Goal: Task Accomplishment & Management: Manage account settings

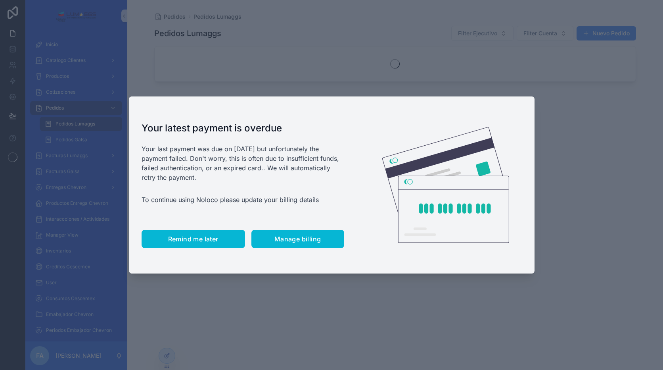
click at [211, 235] on span "Remind me later" at bounding box center [193, 239] width 50 height 8
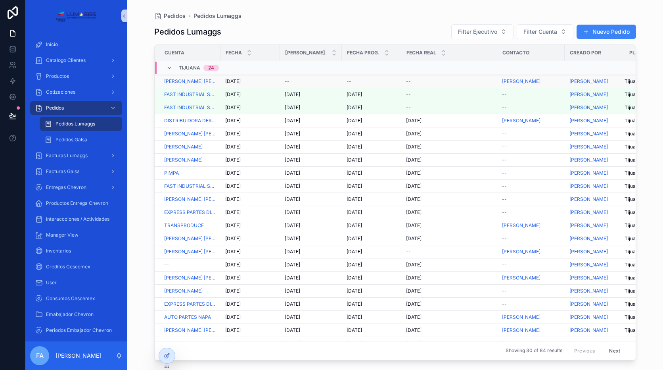
click at [288, 82] on span "--" at bounding box center [287, 81] width 5 height 6
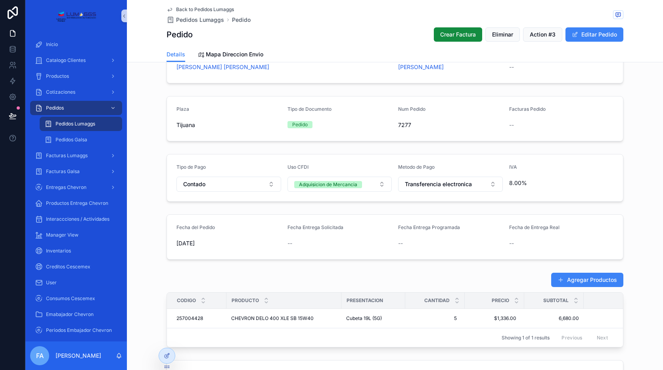
scroll to position [119, 0]
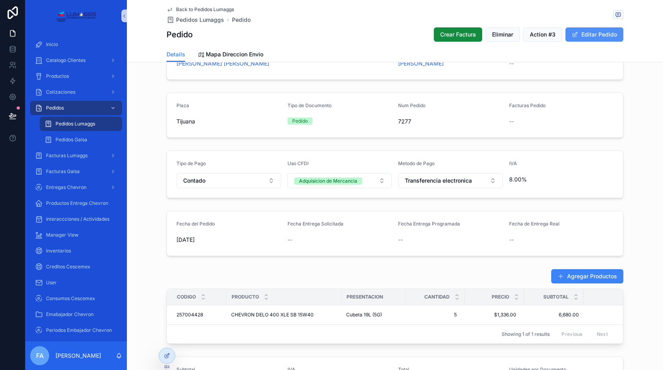
click at [598, 32] on button "Editar Pedido" at bounding box center [595, 34] width 58 height 14
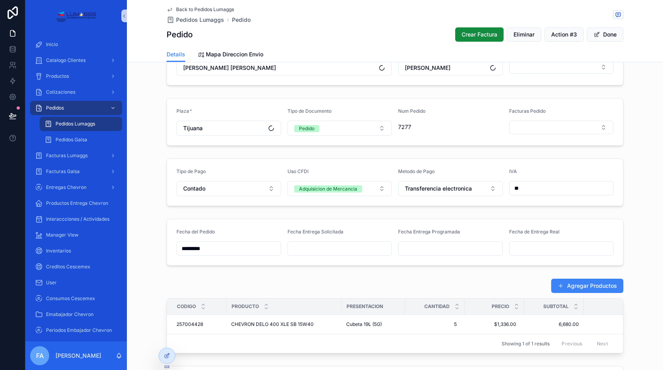
click at [319, 243] on input "scrollable content" at bounding box center [340, 248] width 104 height 11
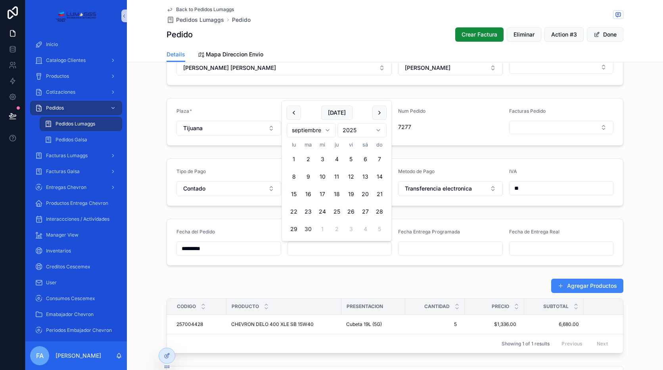
click at [310, 229] on button "30" at bounding box center [308, 229] width 14 height 14
type input "*********"
click at [381, 281] on div "Agregar Productos" at bounding box center [395, 285] width 457 height 15
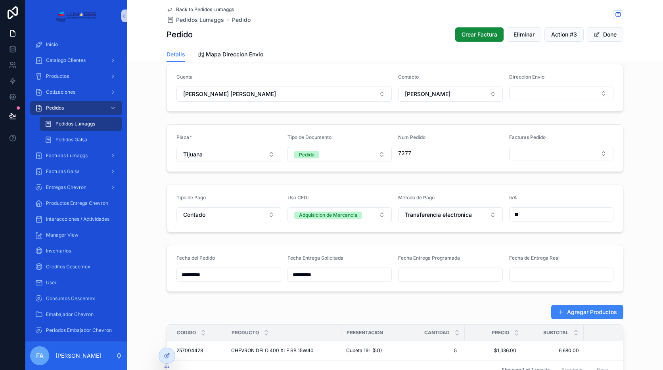
scroll to position [79, 0]
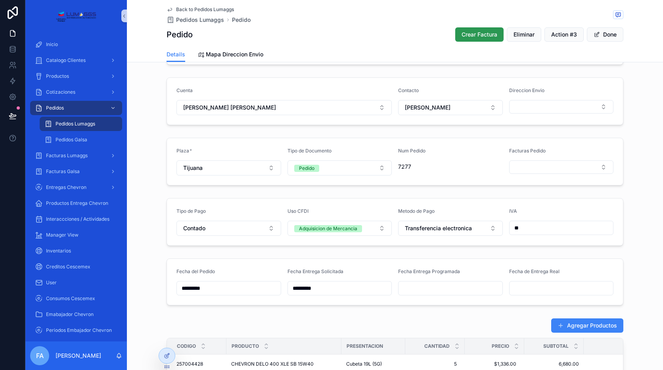
click at [479, 37] on span "Crear Factura" at bounding box center [480, 35] width 36 height 8
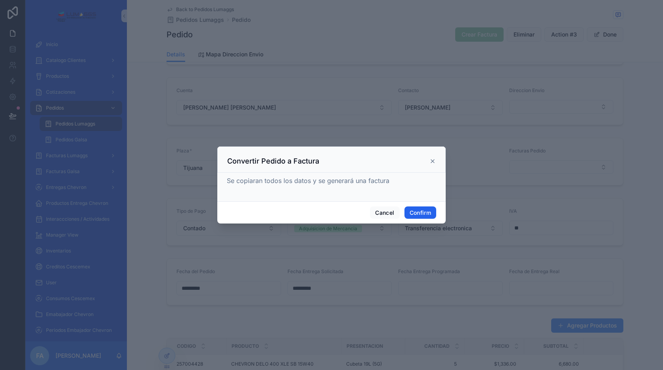
click at [420, 213] on button "Confirm" at bounding box center [421, 212] width 32 height 13
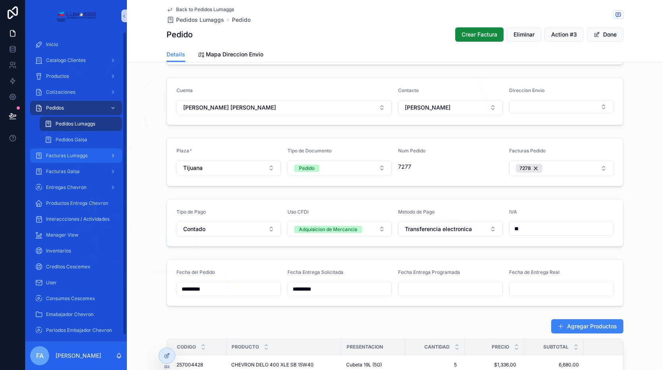
click at [83, 155] on span "Facturas Lumaggs" at bounding box center [67, 155] width 42 height 6
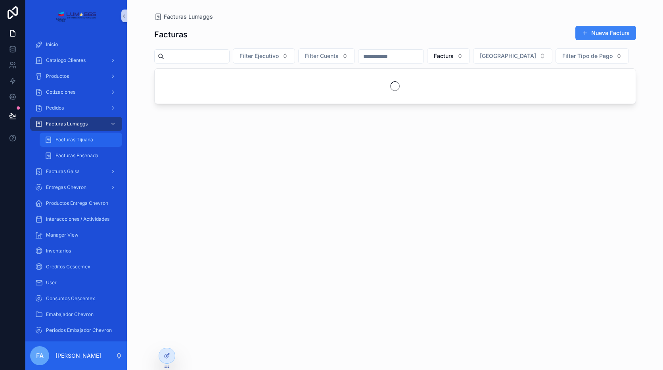
click at [90, 144] on div "Facturas Tijuana" at bounding box center [80, 139] width 73 height 13
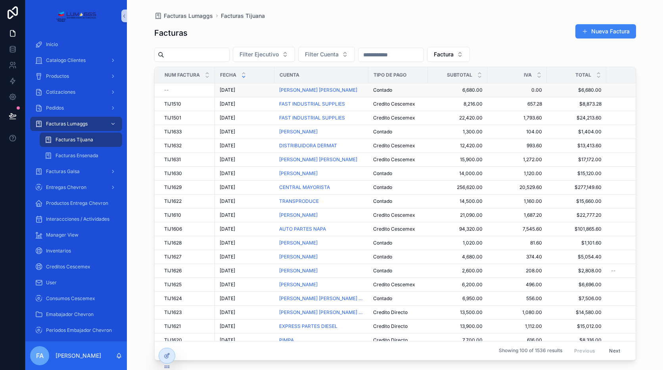
click at [230, 89] on span "[DATE]" at bounding box center [227, 90] width 15 height 6
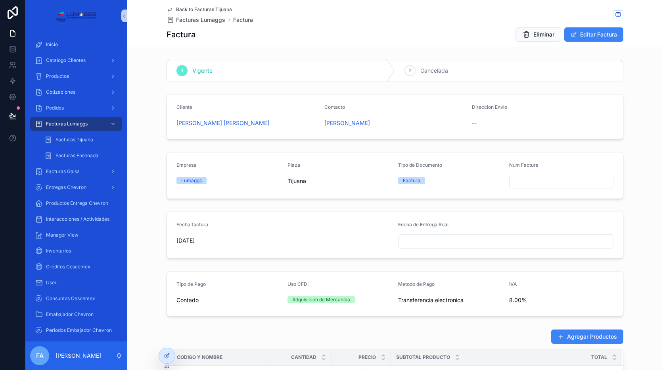
click at [544, 179] on input "scrollable content" at bounding box center [562, 181] width 104 height 11
type input "*******"
click at [538, 196] on form "Empresa Lumaggs Plaza Tijuana Tipo de Documento Factura Num Factura *******" at bounding box center [395, 175] width 456 height 46
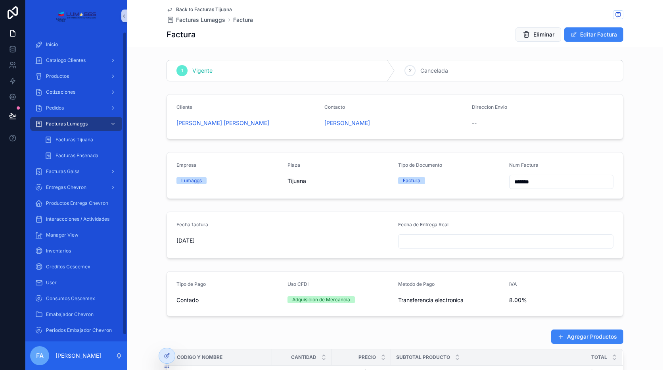
click at [64, 52] on div "Catalogo Clientes" at bounding box center [76, 60] width 102 height 16
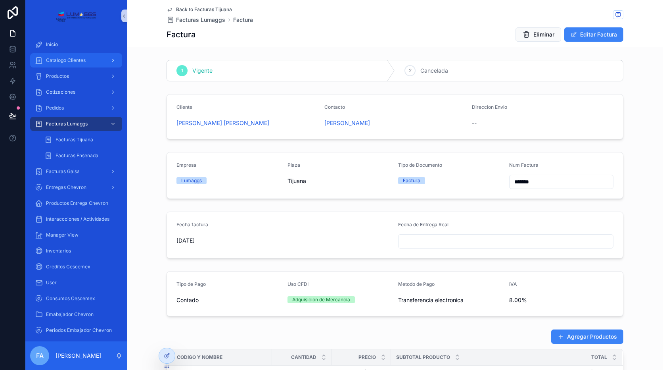
click at [64, 61] on span "Catalogo Clientes" at bounding box center [66, 60] width 40 height 6
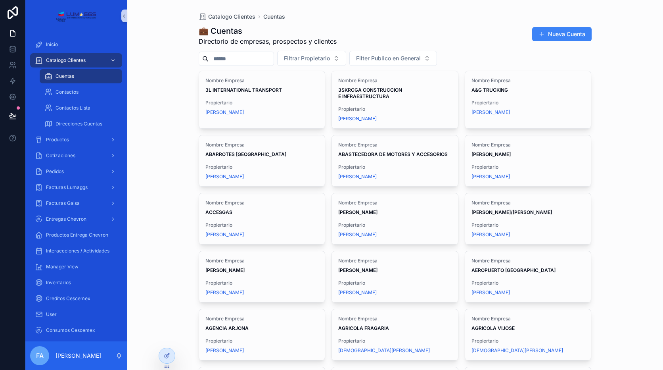
click at [249, 58] on input "scrollable content" at bounding box center [241, 58] width 65 height 11
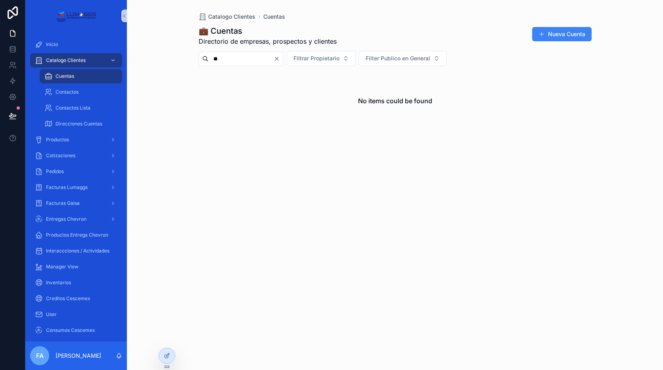
type input "*"
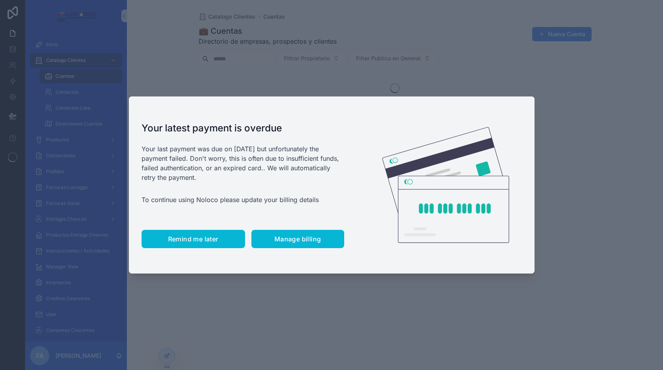
click at [204, 242] on span "Remind me later" at bounding box center [193, 239] width 50 height 8
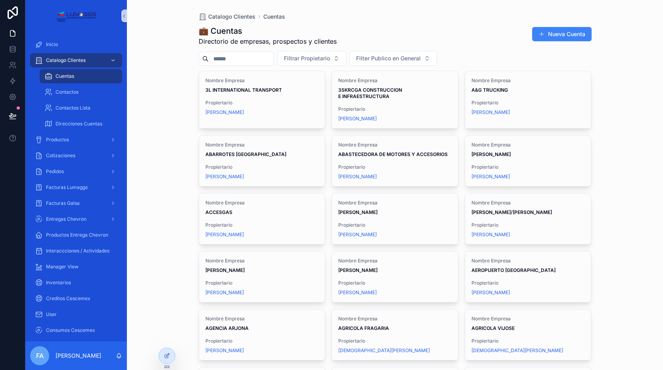
click at [220, 60] on input "scrollable content" at bounding box center [241, 58] width 65 height 11
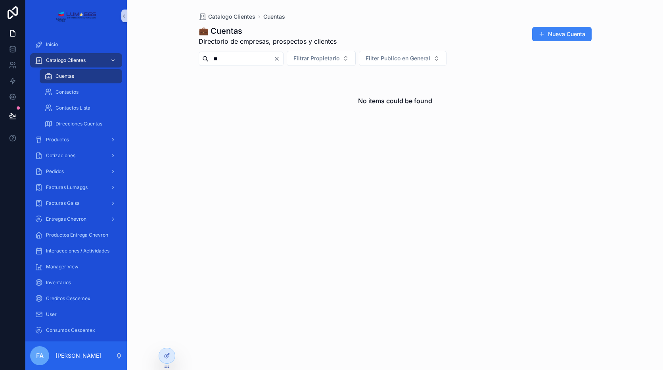
type input "*"
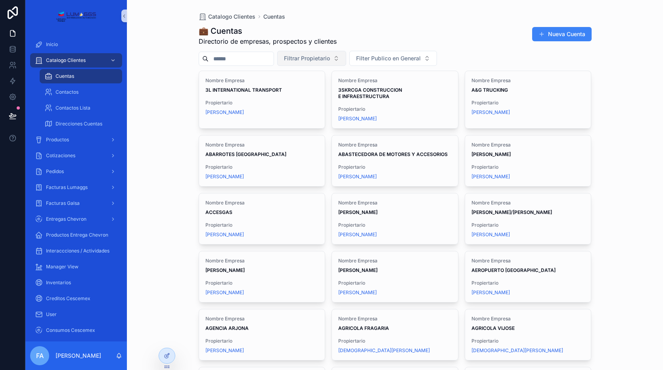
click at [327, 60] on span "Filtrar Propietario" at bounding box center [307, 58] width 46 height 8
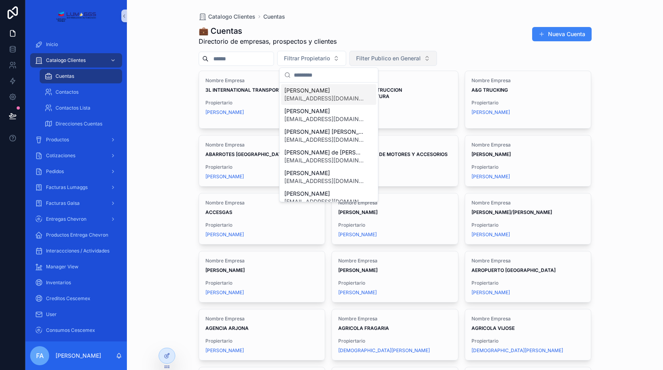
click at [417, 57] on span "Filter Publico en General" at bounding box center [388, 58] width 65 height 8
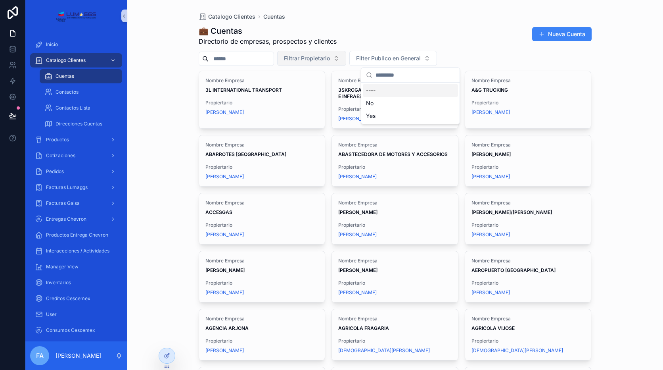
click at [329, 58] on span "Filtrar Propietario" at bounding box center [307, 58] width 46 height 8
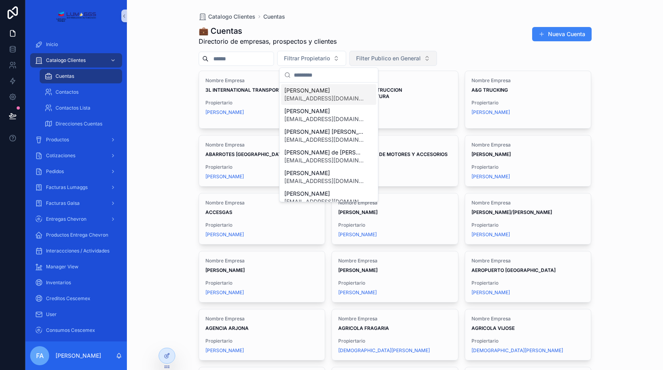
click at [391, 58] on span "Filter Publico en General" at bounding box center [388, 58] width 65 height 8
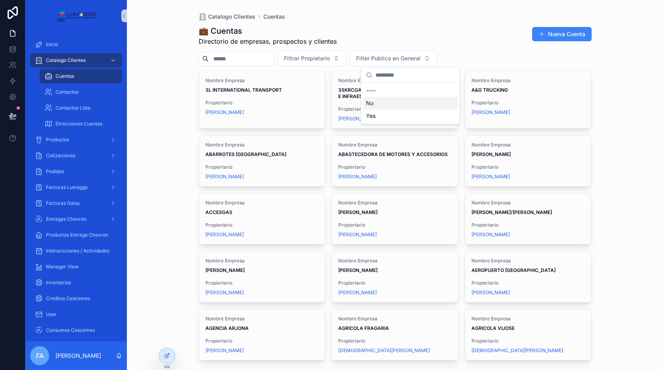
click at [374, 104] on div "No" at bounding box center [410, 103] width 95 height 13
click at [244, 59] on input "scrollable content" at bounding box center [241, 58] width 65 height 11
type input "*****"
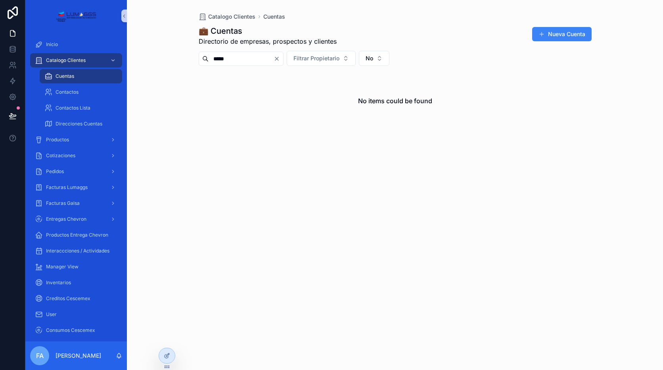
drag, startPoint x: 245, startPoint y: 58, endPoint x: 203, endPoint y: 63, distance: 41.9
click at [203, 63] on div "*****" at bounding box center [241, 59] width 85 height 14
